Goal: Task Accomplishment & Management: Manage account settings

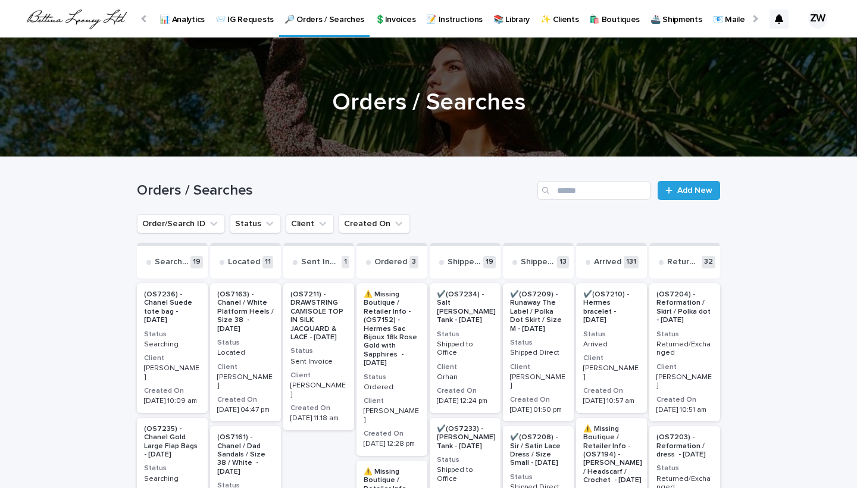
scroll to position [0, 122]
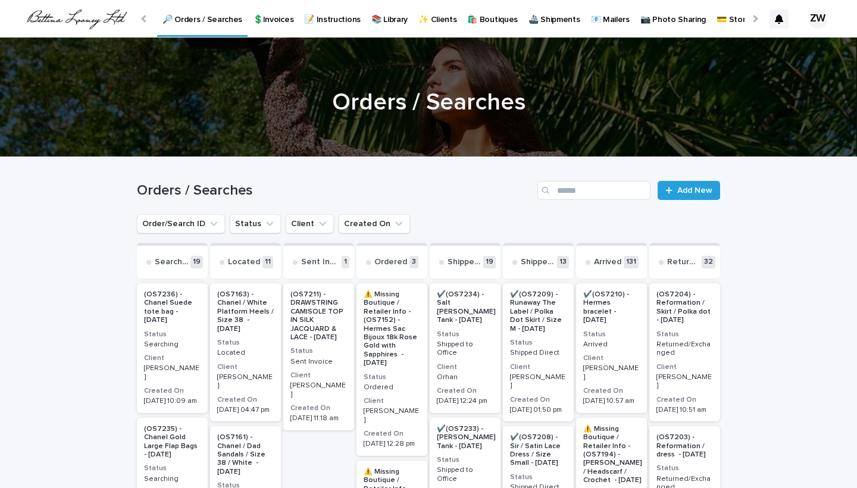
click at [143, 18] on div at bounding box center [145, 19] width 8 height 8
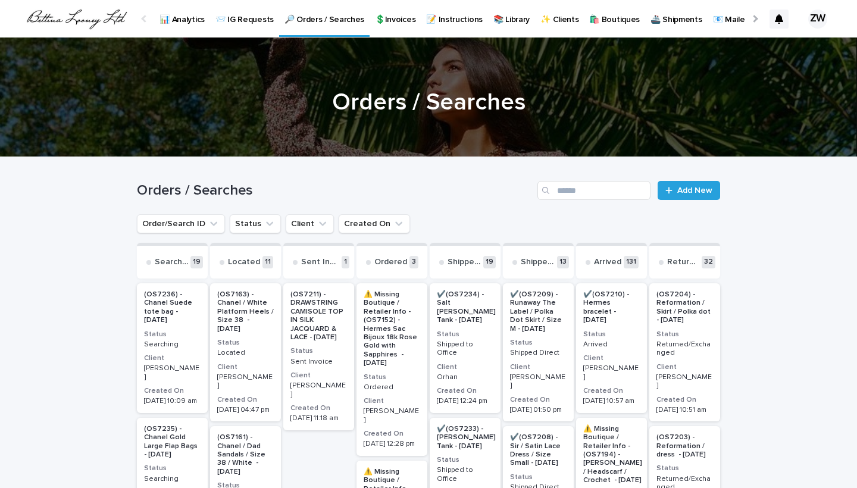
click at [264, 20] on p "📨 IG Requests" at bounding box center [244, 12] width 58 height 25
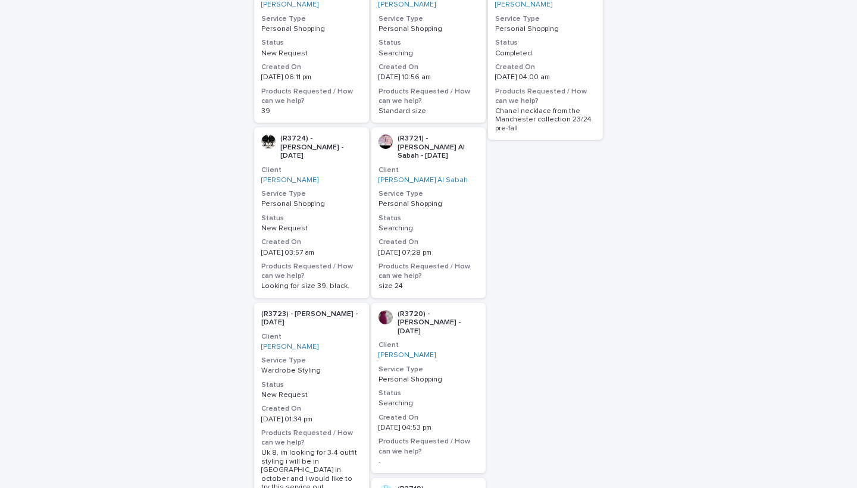
scroll to position [355, 0]
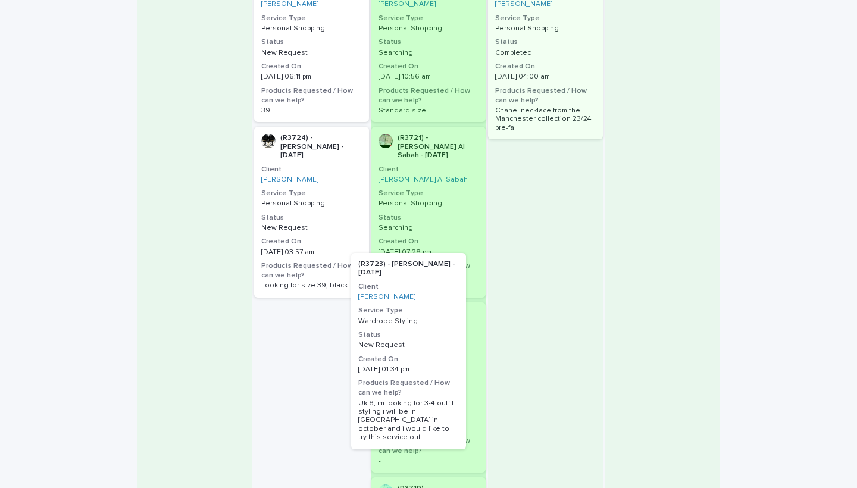
drag, startPoint x: 343, startPoint y: 350, endPoint x: 446, endPoint y: 346, distance: 103.0
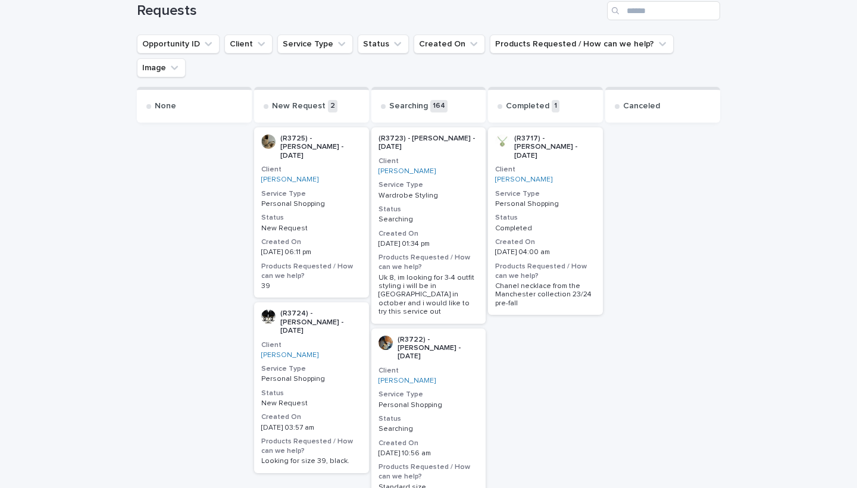
scroll to position [177, 0]
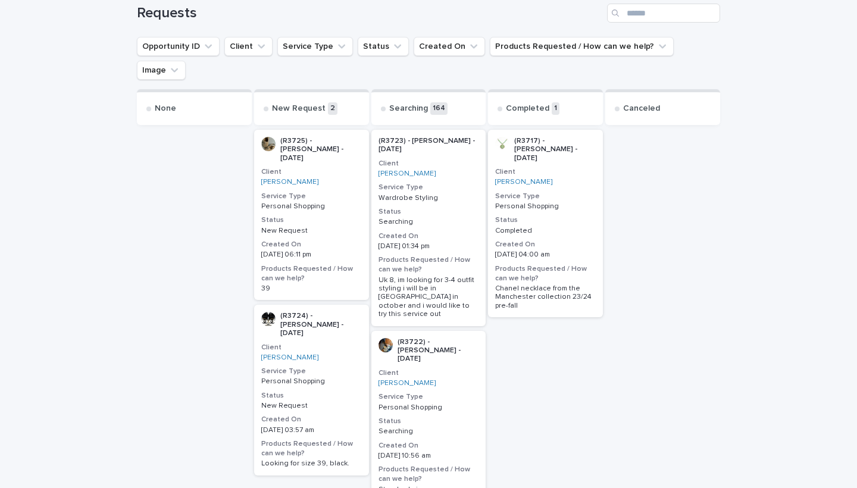
click at [339, 415] on h3 "Created On" at bounding box center [311, 420] width 101 height 10
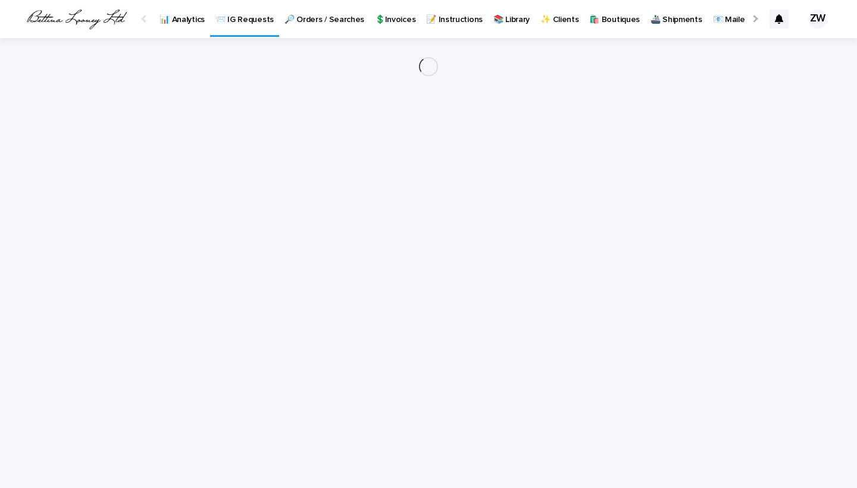
scroll to position [0, 56]
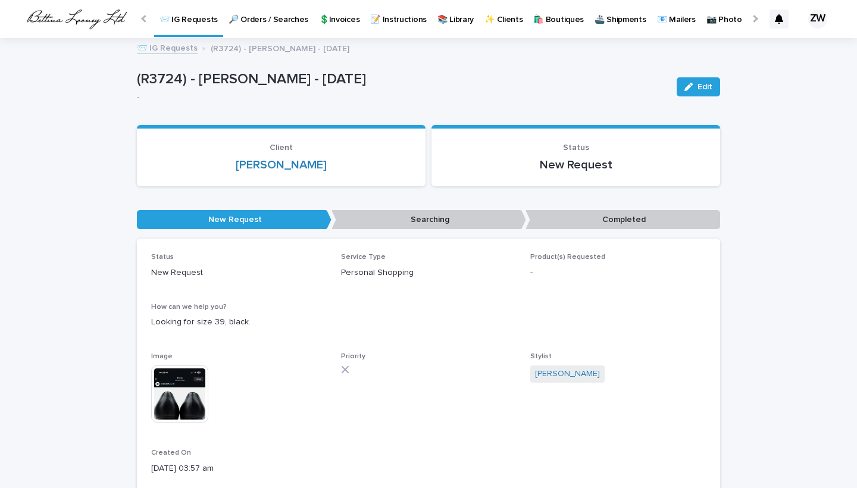
click at [179, 390] on img at bounding box center [179, 393] width 57 height 57
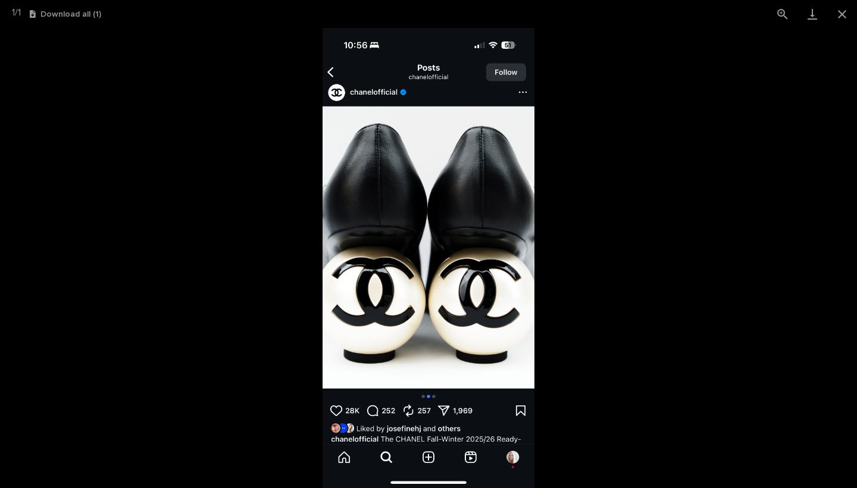
click at [642, 305] on picture at bounding box center [428, 258] width 857 height 460
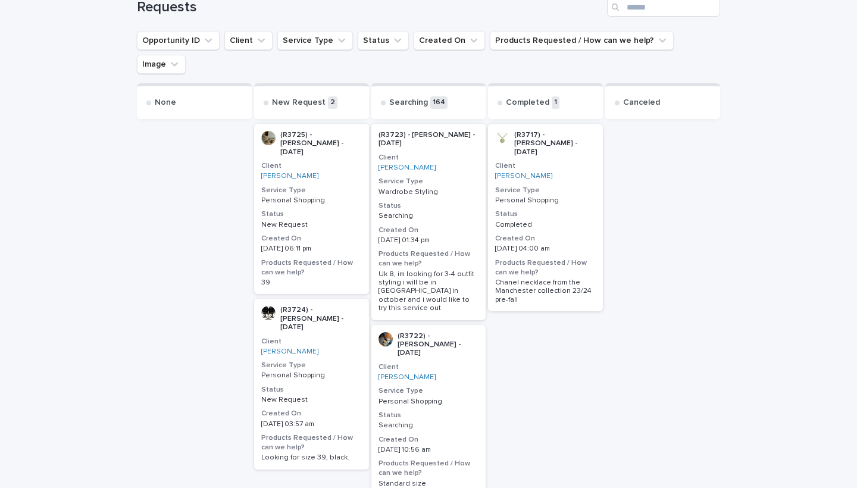
scroll to position [183, 0]
click at [349, 186] on h3 "Service Type" at bounding box center [311, 191] width 101 height 10
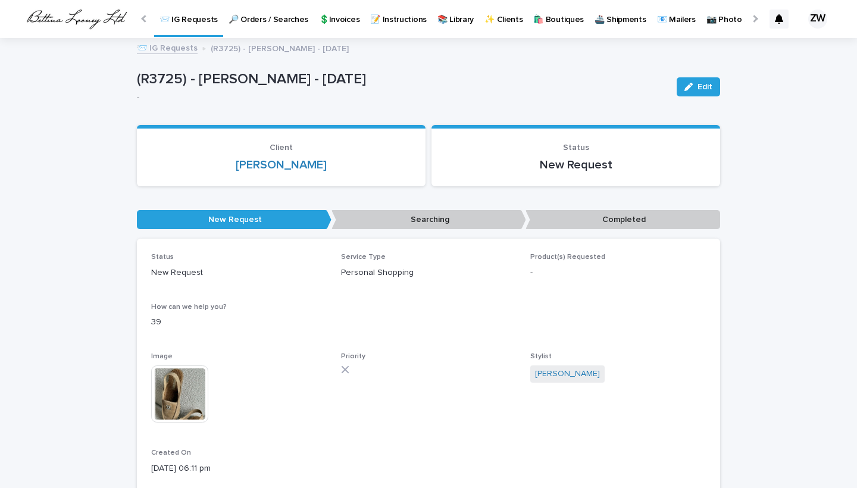
scroll to position [112, 0]
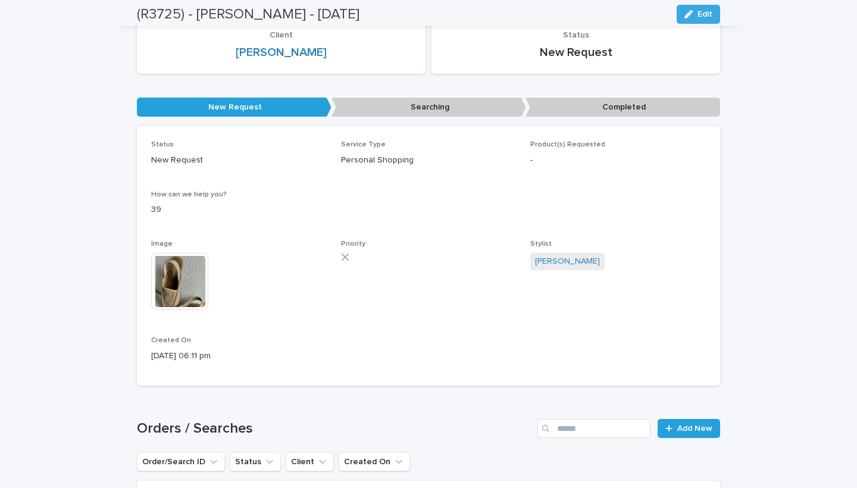
click at [177, 289] on img at bounding box center [179, 281] width 57 height 57
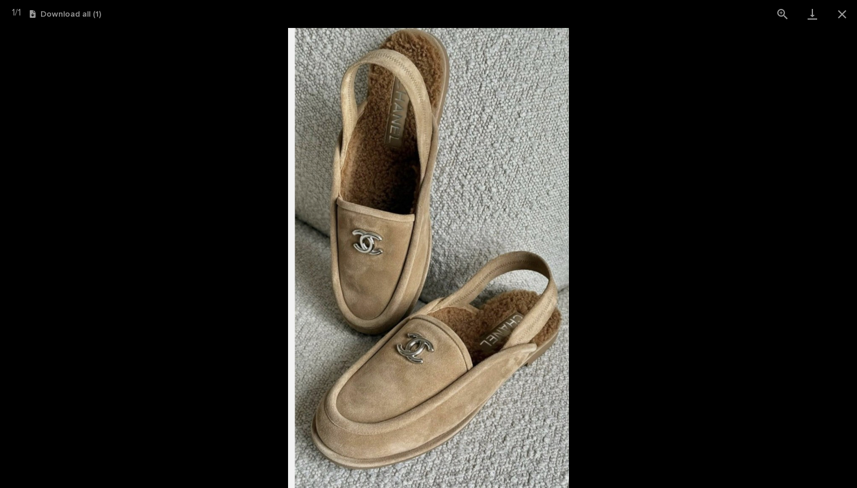
click at [650, 452] on picture at bounding box center [428, 258] width 857 height 460
click at [671, 246] on picture at bounding box center [428, 258] width 857 height 460
